Goal: Task Accomplishment & Management: Manage account settings

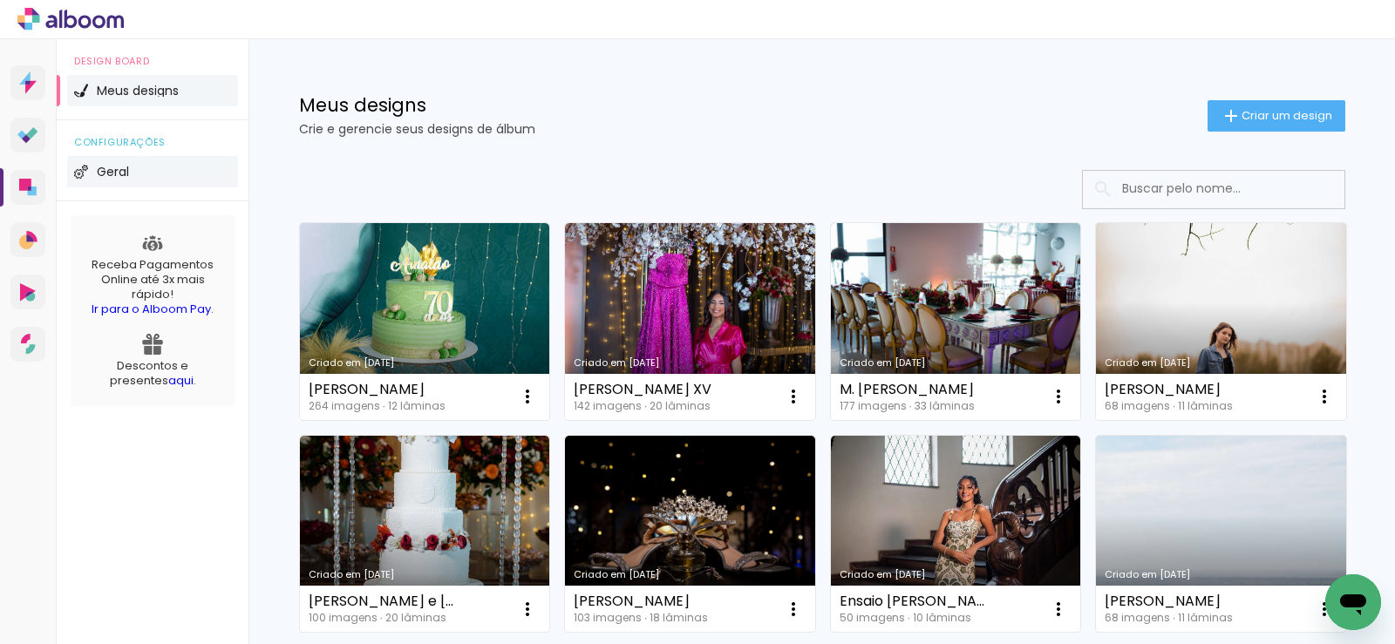
click at [138, 165] on li "Geral" at bounding box center [152, 171] width 171 height 31
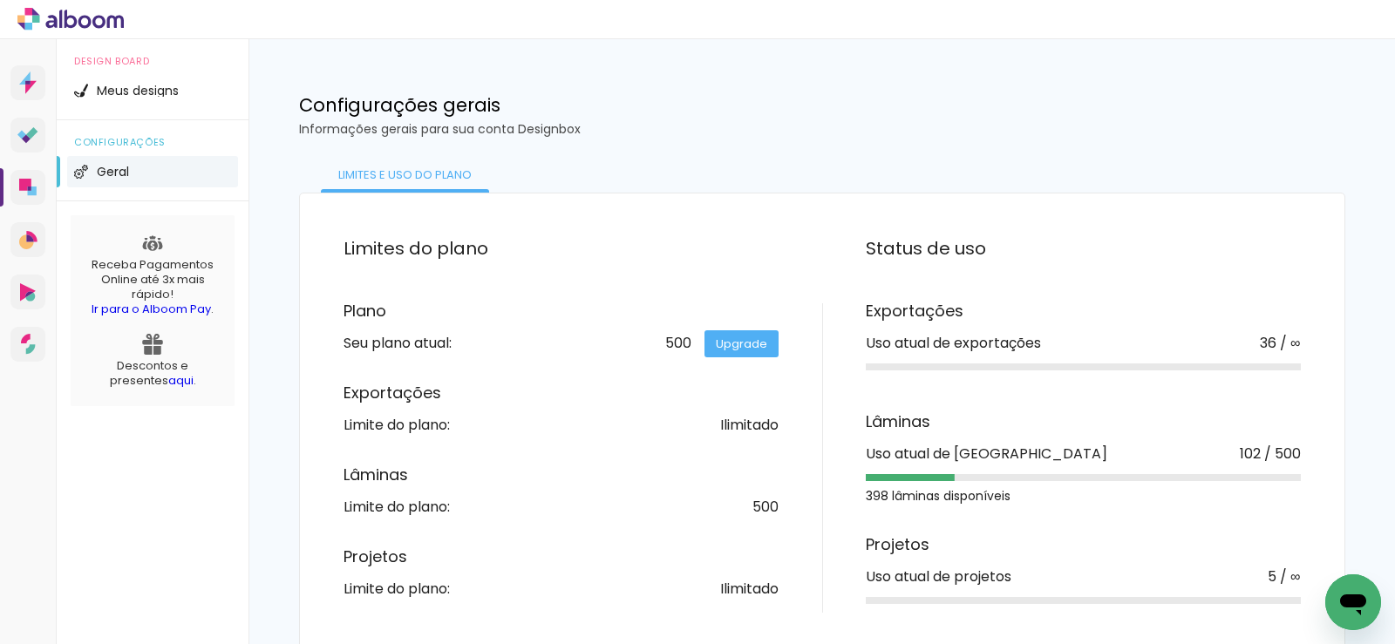
scroll to position [13, 0]
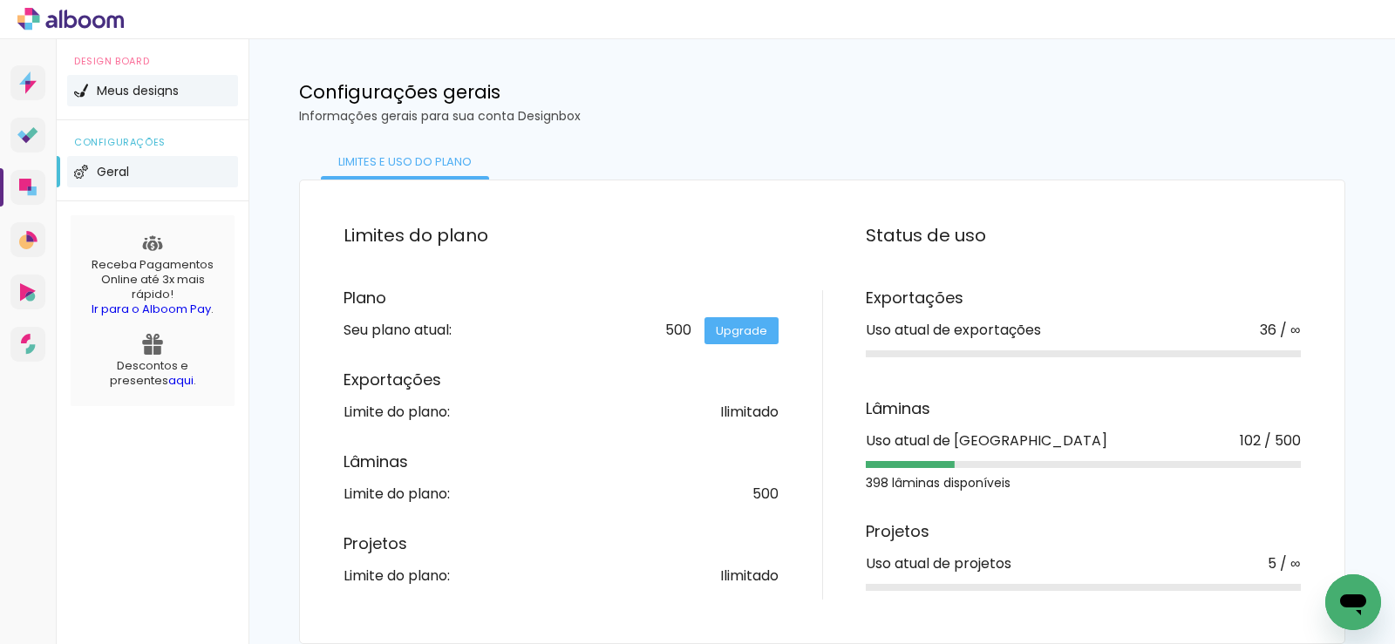
click at [94, 105] on li "Meus designs" at bounding box center [152, 90] width 171 height 31
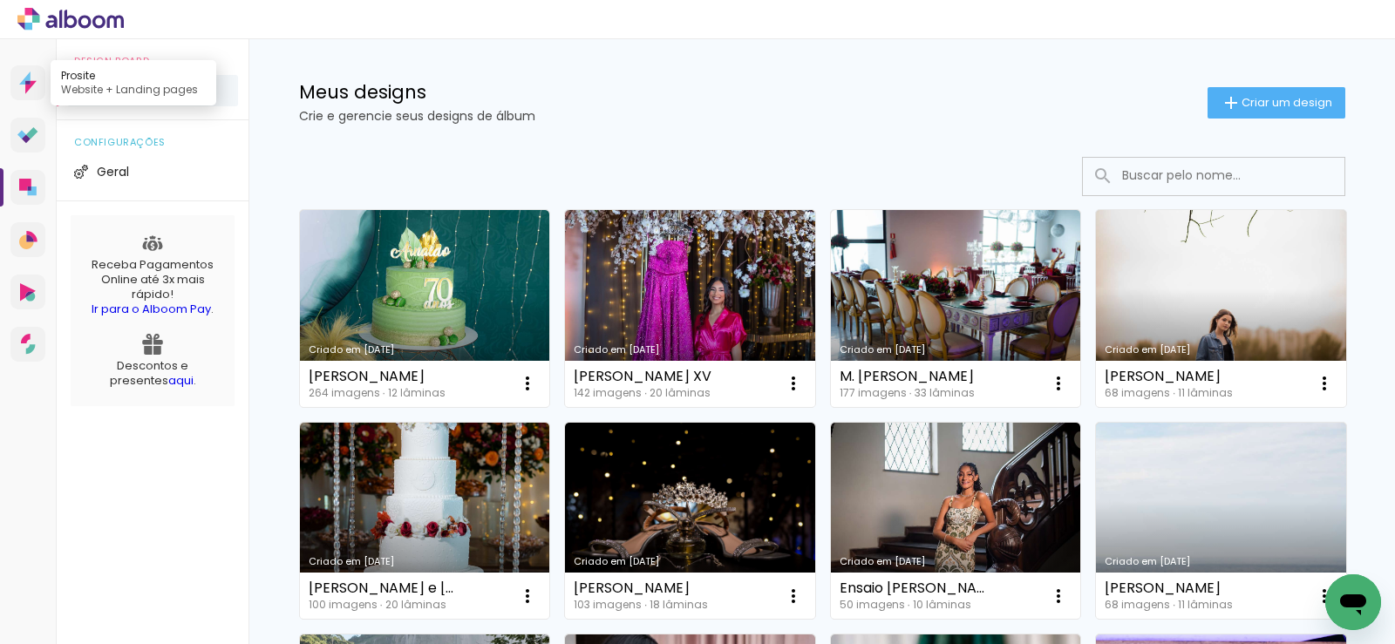
click at [30, 82] on icon at bounding box center [27, 82] width 5 height 3
